Goal: Task Accomplishment & Management: Use online tool/utility

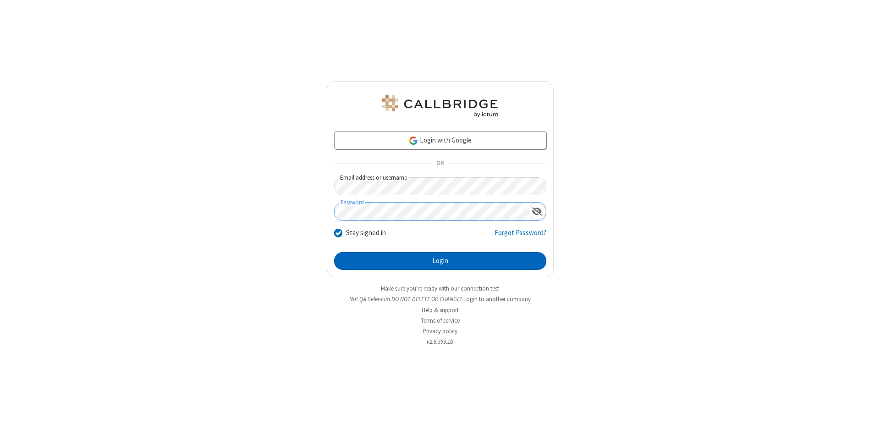
click at [440, 261] on button "Login" at bounding box center [440, 261] width 212 height 18
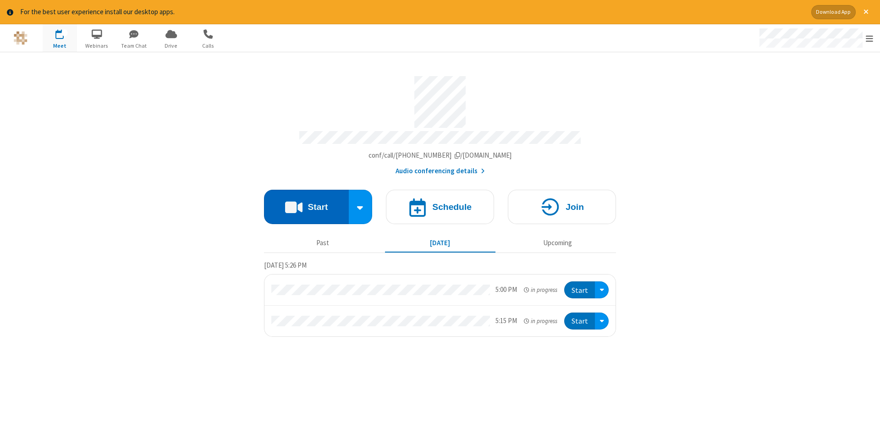
click at [306, 203] on button "Start" at bounding box center [306, 207] width 85 height 34
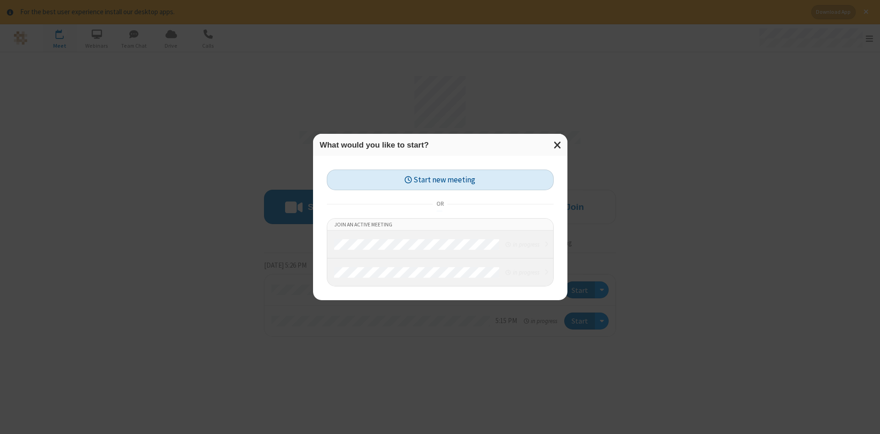
click at [440, 180] on button "Start new meeting" at bounding box center [440, 180] width 227 height 21
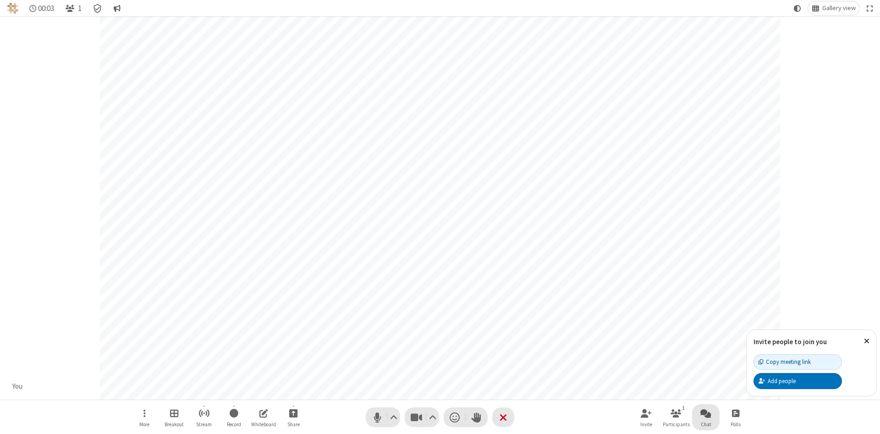
click at [706, 413] on span "Open chat" at bounding box center [705, 412] width 11 height 11
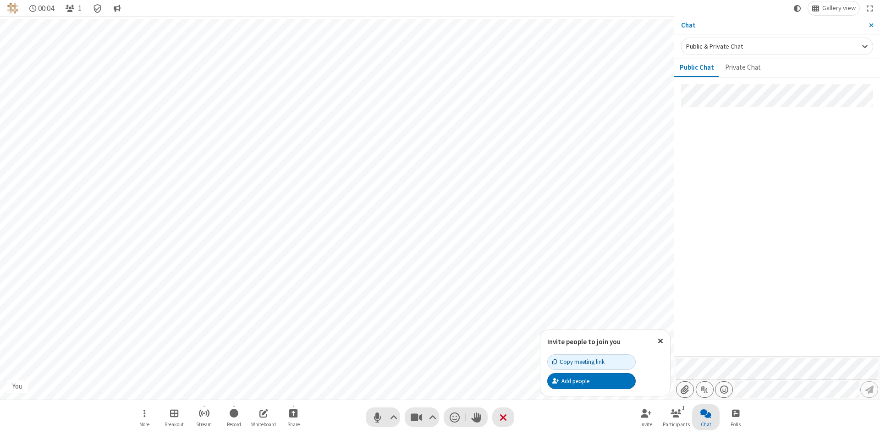
type input "C:\fakepath\doc_test.docx"
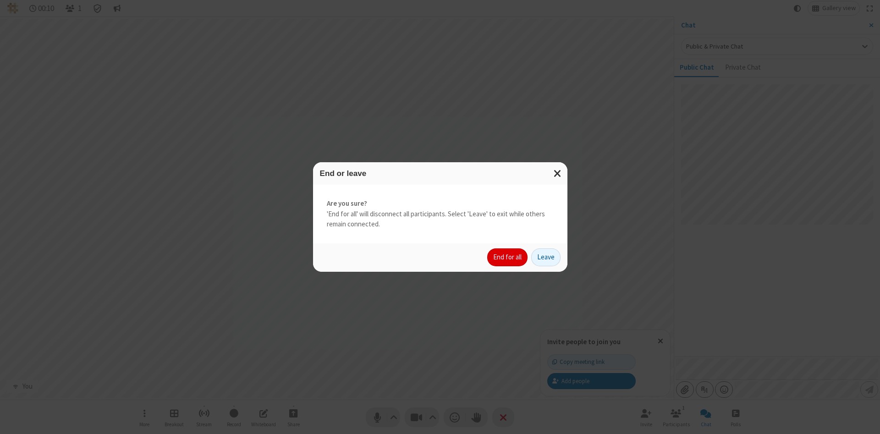
click at [508, 257] on button "End for all" at bounding box center [507, 257] width 40 height 18
